Goal: Transaction & Acquisition: Obtain resource

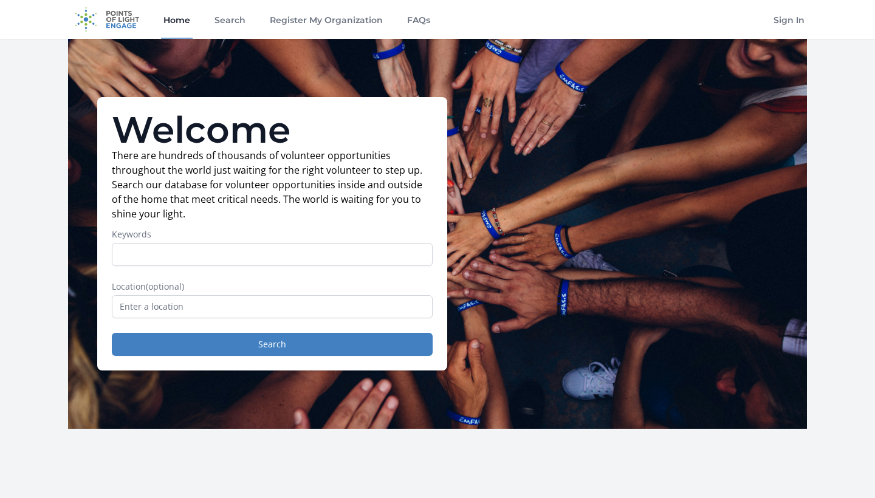
click at [293, 288] on label "Location (optional)" at bounding box center [272, 287] width 321 height 12
click at [280, 305] on input "text" at bounding box center [272, 306] width 321 height 23
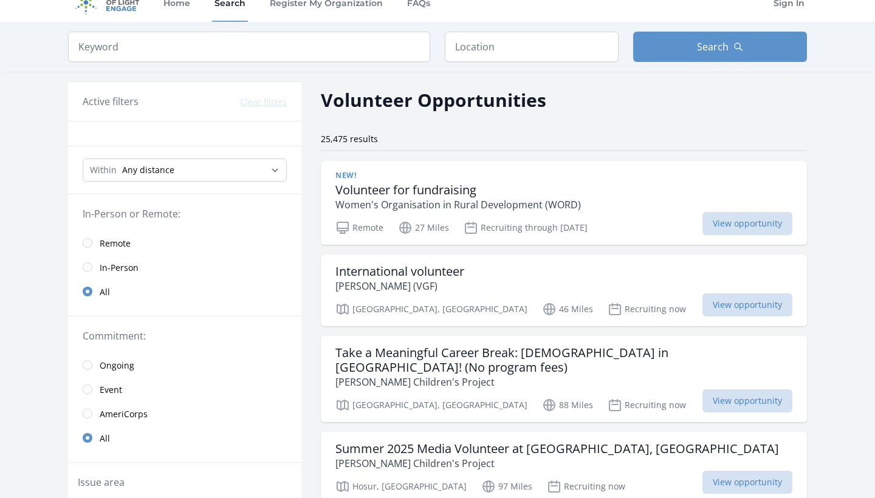
scroll to position [18, 0]
click at [91, 233] on link "Remote" at bounding box center [184, 242] width 233 height 24
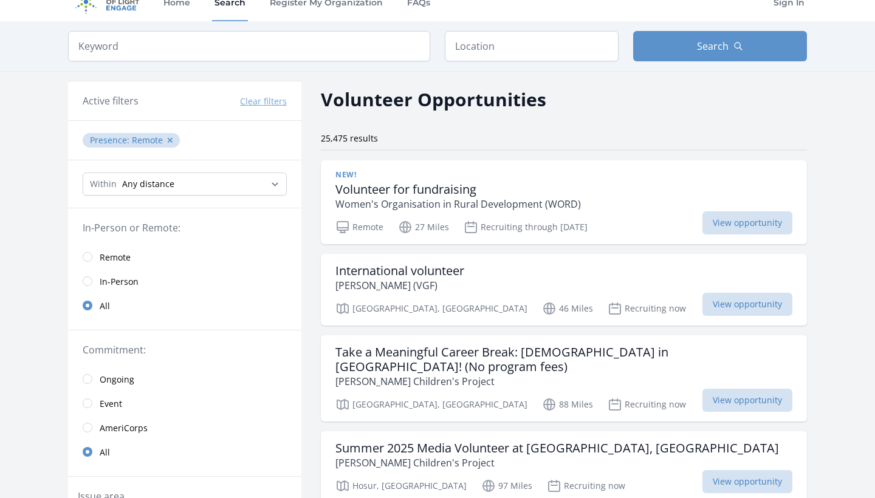
click at [91, 259] on input "radio" at bounding box center [88, 257] width 10 height 10
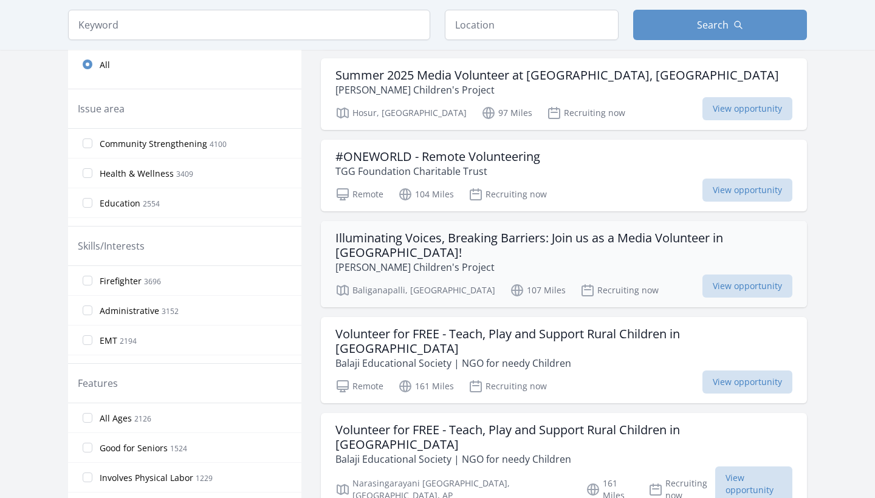
scroll to position [395, 0]
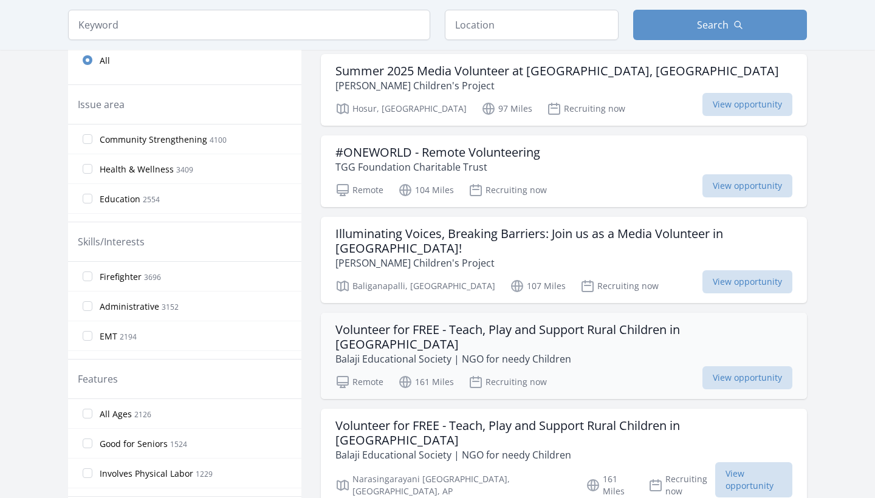
click at [362, 323] on h3 "Volunteer for FREE - Teach, Play and Support Rural Children in India" at bounding box center [564, 337] width 457 height 29
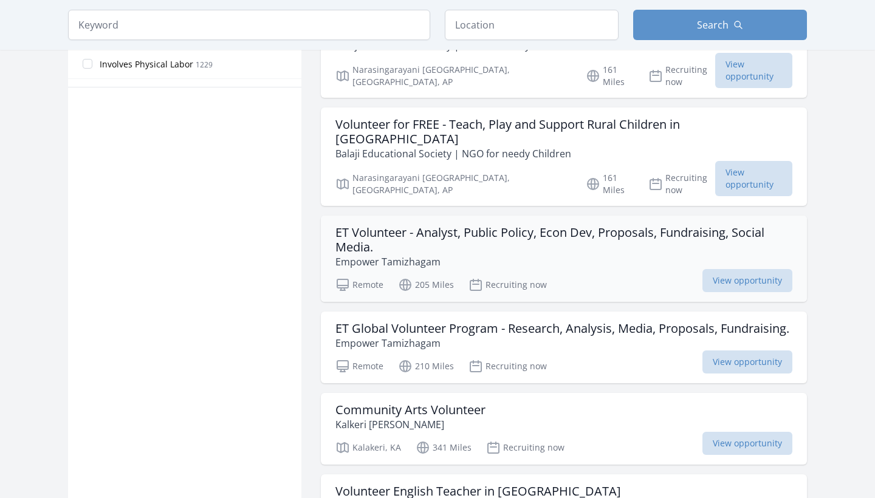
scroll to position [817, 0]
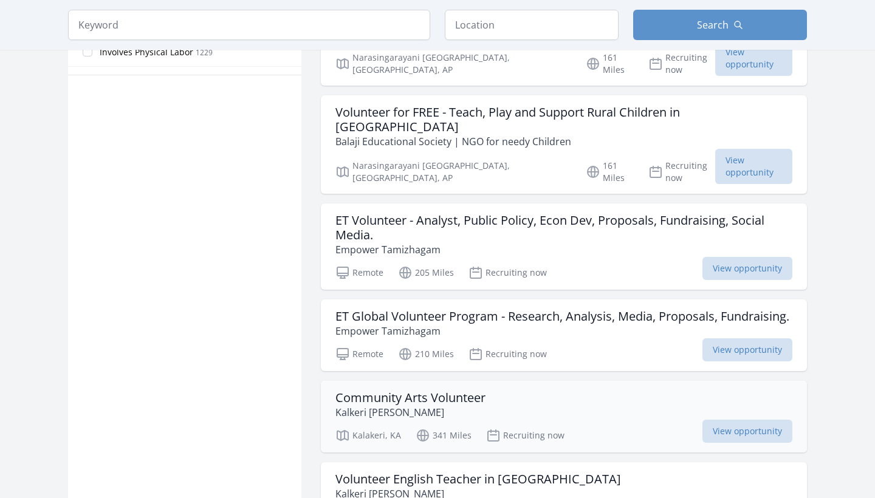
click at [439, 391] on h3 "Community Arts Volunteer" at bounding box center [411, 398] width 150 height 15
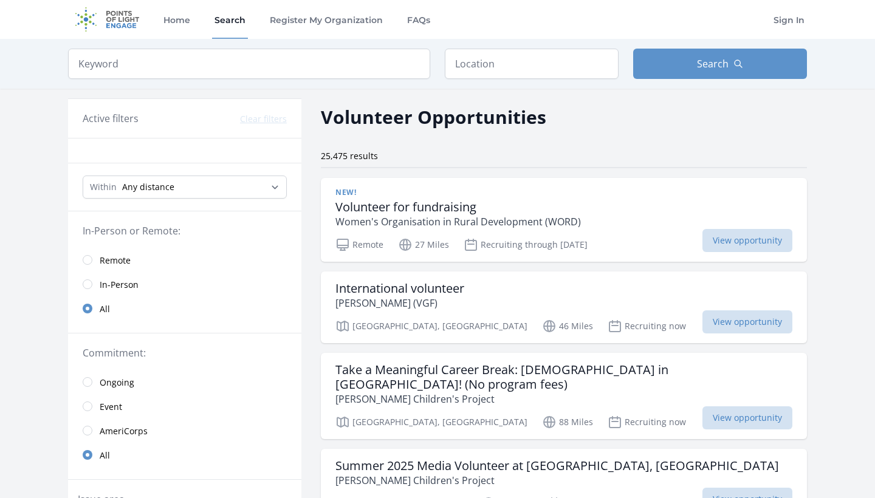
scroll to position [0, 0]
click at [387, 202] on h3 "Volunteer for fundraising" at bounding box center [459, 207] width 246 height 15
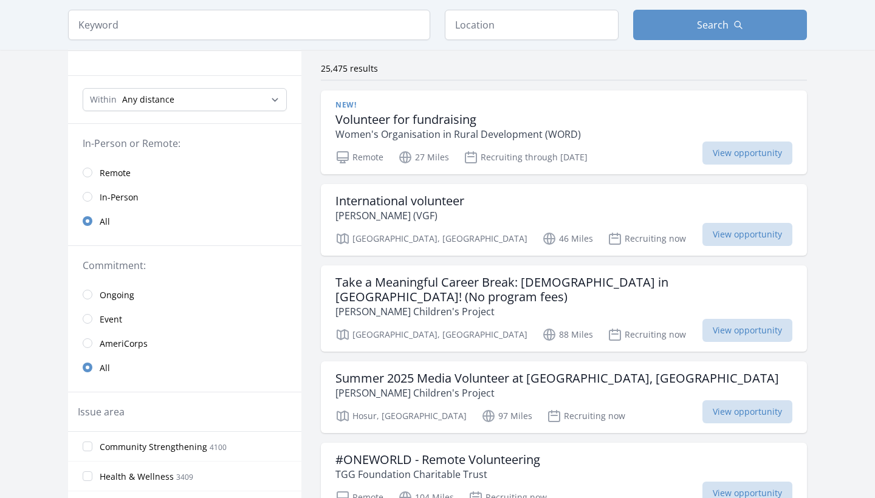
scroll to position [89, 0]
click at [354, 201] on h3 "International volunteer" at bounding box center [400, 200] width 129 height 15
click at [433, 284] on h3 "Take a Meaningful Career Break: Volunteer in India! (No program fees)" at bounding box center [564, 288] width 457 height 29
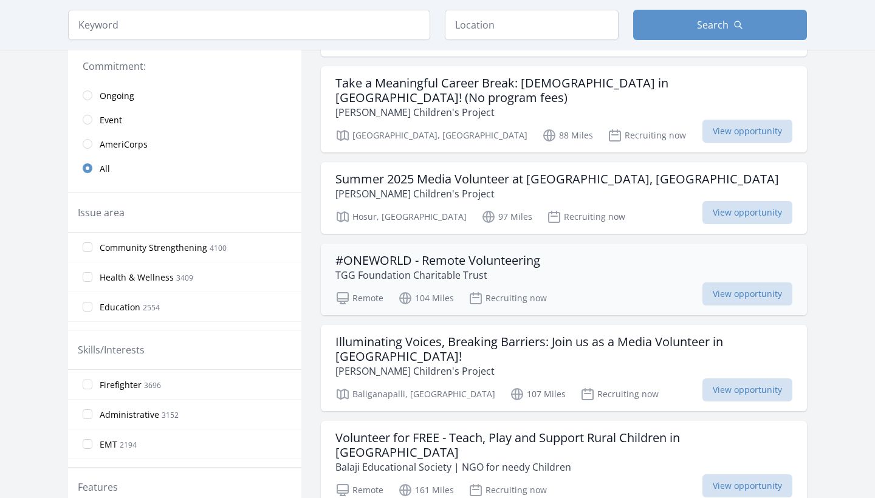
scroll to position [288, 0]
click at [507, 252] on h3 "#ONEWORLD - Remote Volunteering" at bounding box center [438, 259] width 205 height 15
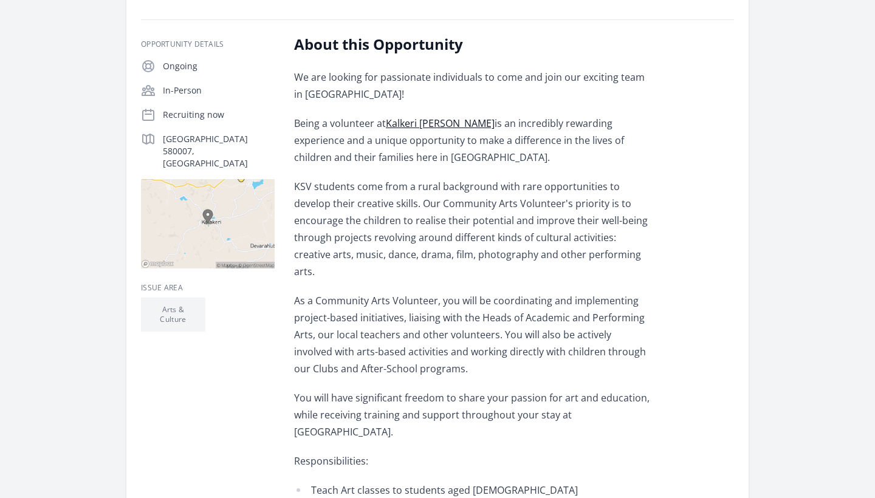
scroll to position [188, 0]
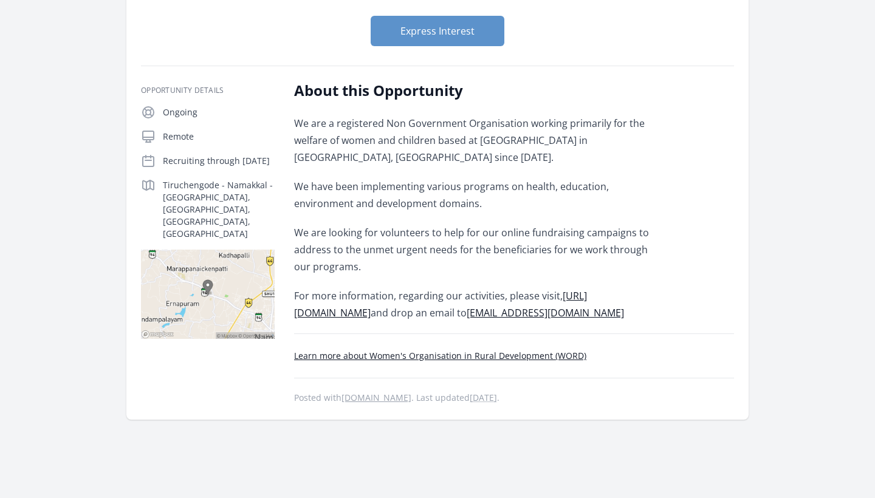
scroll to position [143, 0]
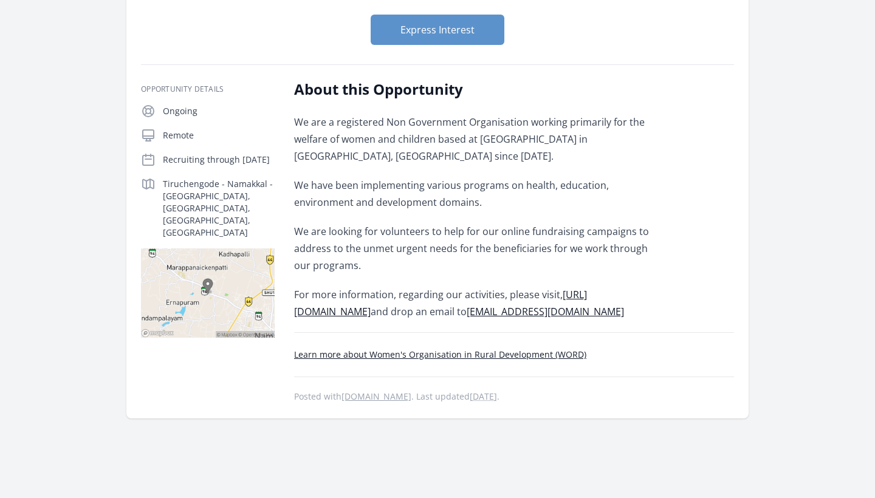
click at [422, 247] on p "We are looking for volunteers to help for our online fundraising campaigns to a…" at bounding box center [472, 248] width 356 height 51
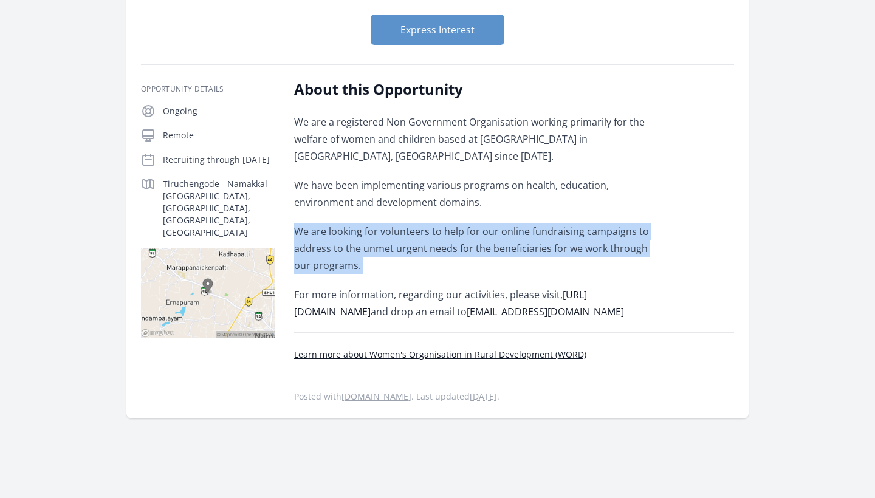
click at [419, 250] on p "We are looking for volunteers to help for our online fundraising campaigns to a…" at bounding box center [472, 248] width 356 height 51
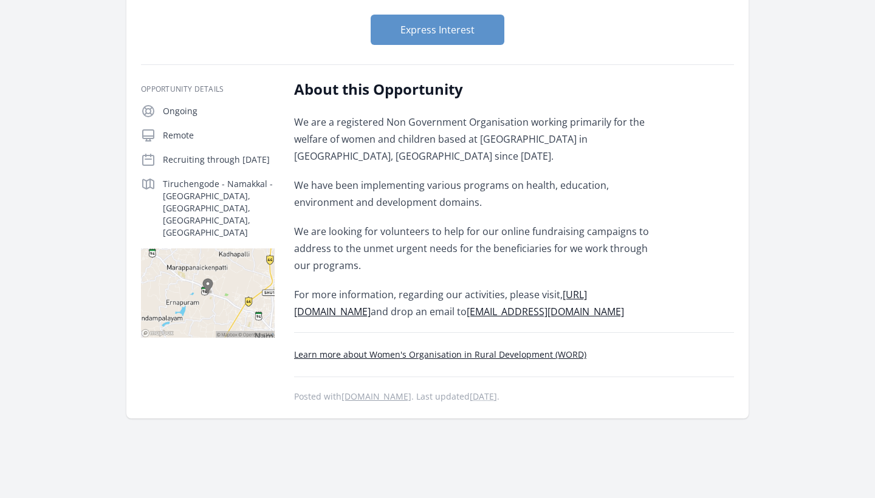
click at [380, 312] on link "[URL][DOMAIN_NAME]" at bounding box center [440, 303] width 293 height 30
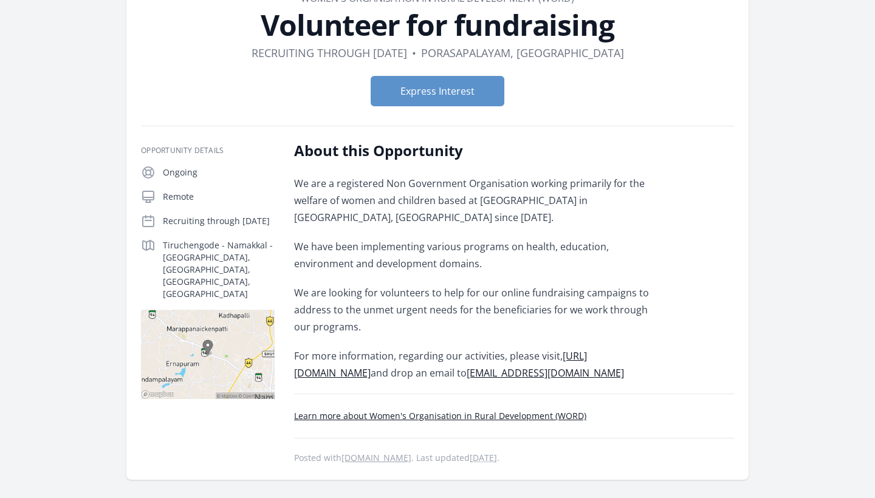
scroll to position [80, 0]
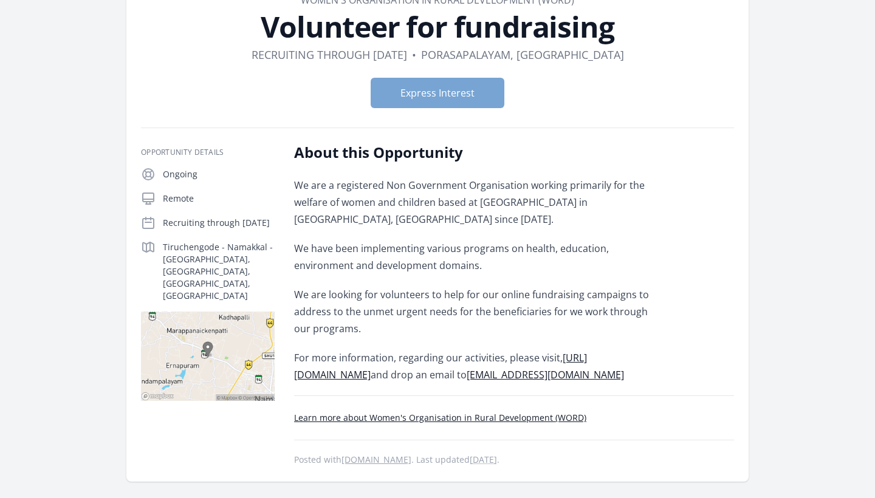
click at [457, 92] on button "Express Interest" at bounding box center [438, 93] width 134 height 30
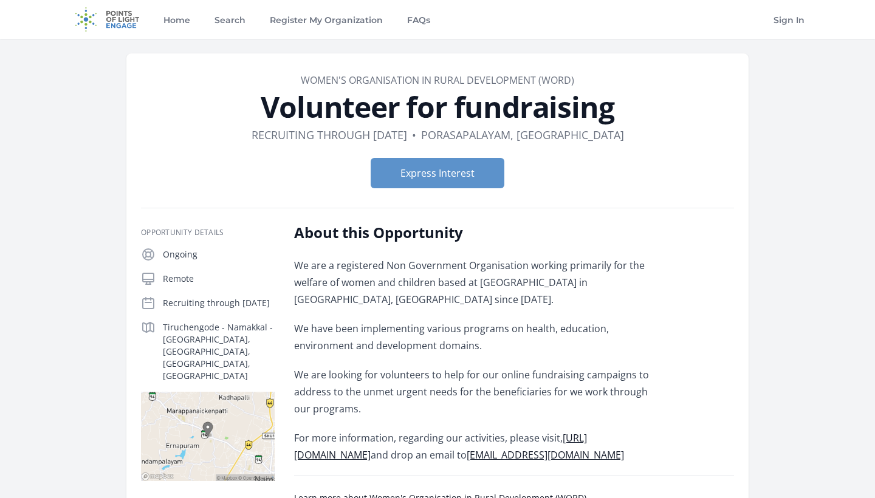
scroll to position [0, 0]
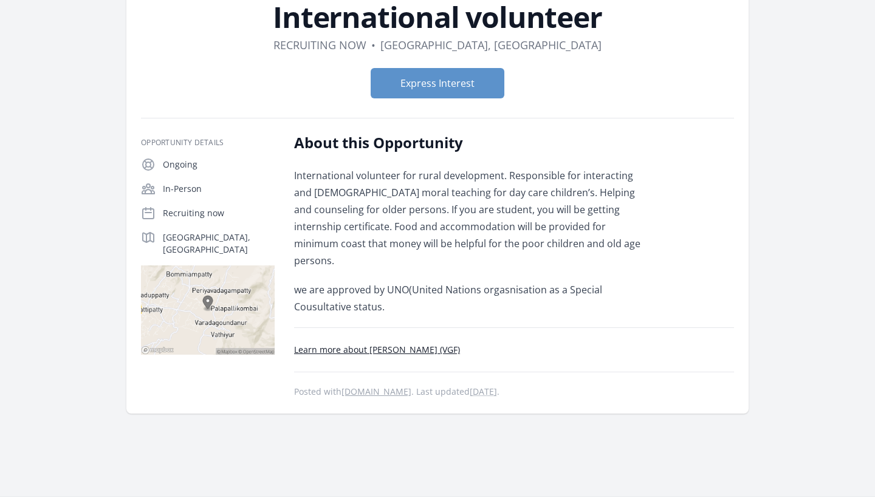
scroll to position [91, 0]
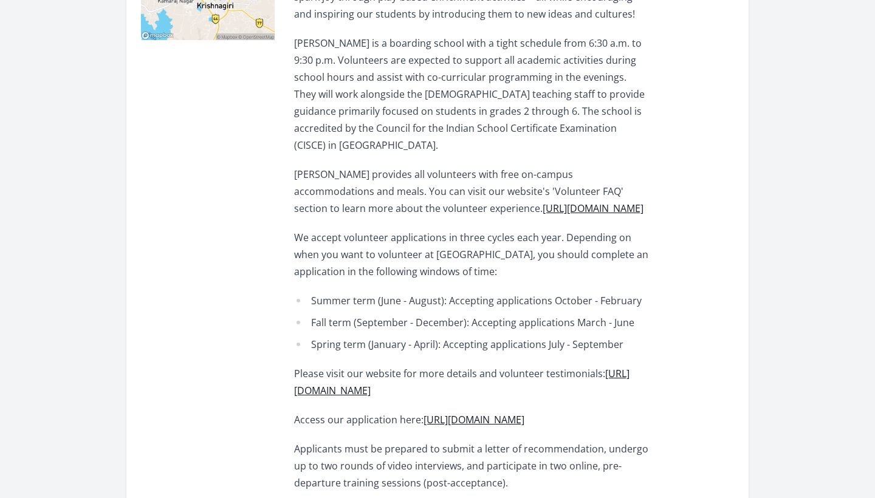
scroll to position [478, 0]
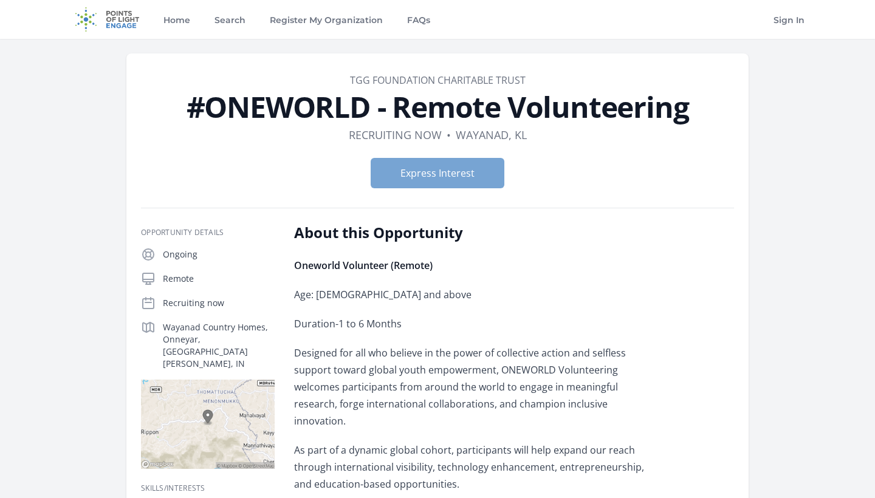
click at [436, 173] on button "Express Interest" at bounding box center [438, 173] width 134 height 30
